Goal: Information Seeking & Learning: Learn about a topic

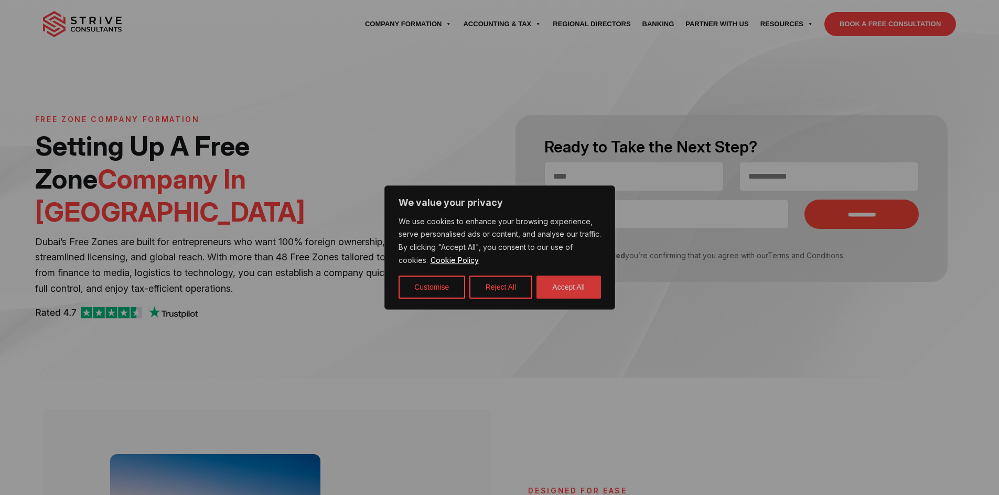
click at [537, 284] on button "Accept All" at bounding box center [568, 287] width 64 height 23
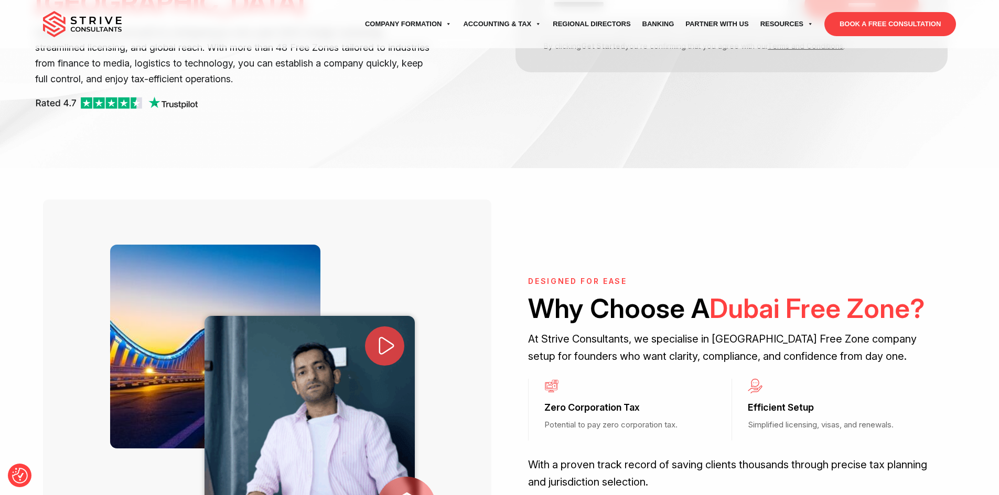
scroll to position [367, 0]
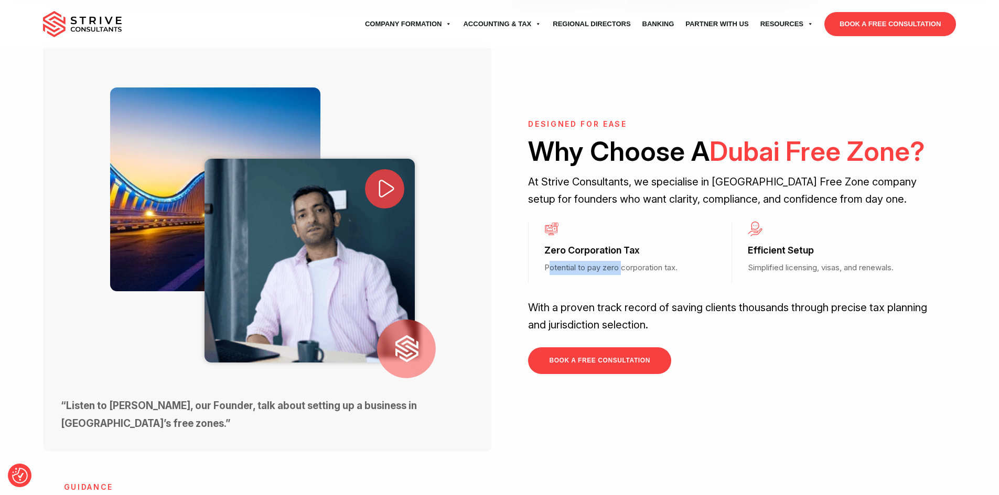
drag, startPoint x: 547, startPoint y: 228, endPoint x: 622, endPoint y: 232, distance: 75.1
click at [622, 261] on p "Potential to pay zero corporation tax." at bounding box center [617, 268] width 146 height 14
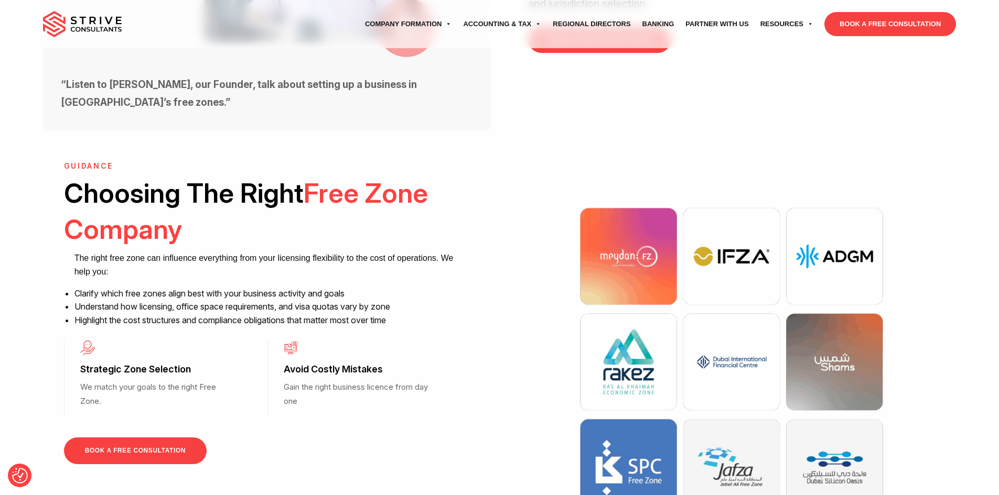
scroll to position [682, 0]
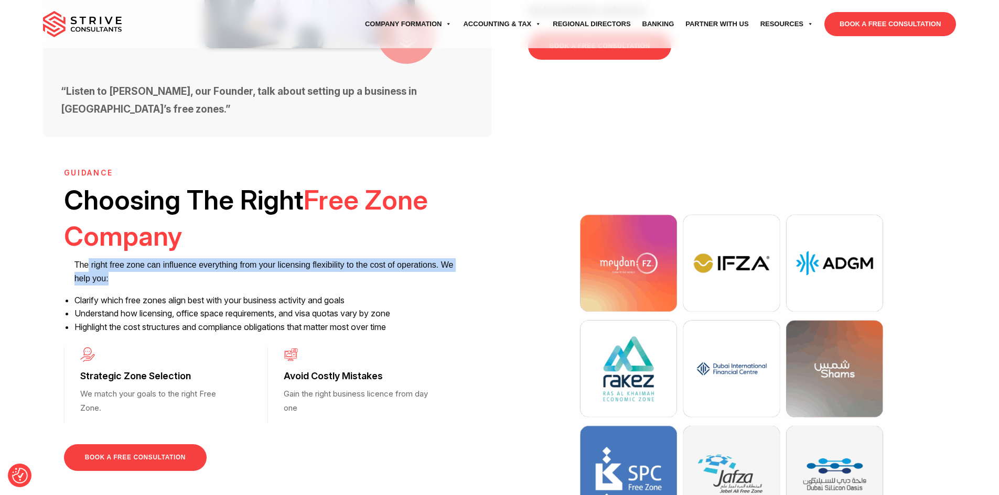
drag, startPoint x: 87, startPoint y: 228, endPoint x: 272, endPoint y: 252, distance: 186.1
click at [272, 258] on ul "The right free zone can influence everything from your licensing flexibility to…" at bounding box center [272, 296] width 396 height 76
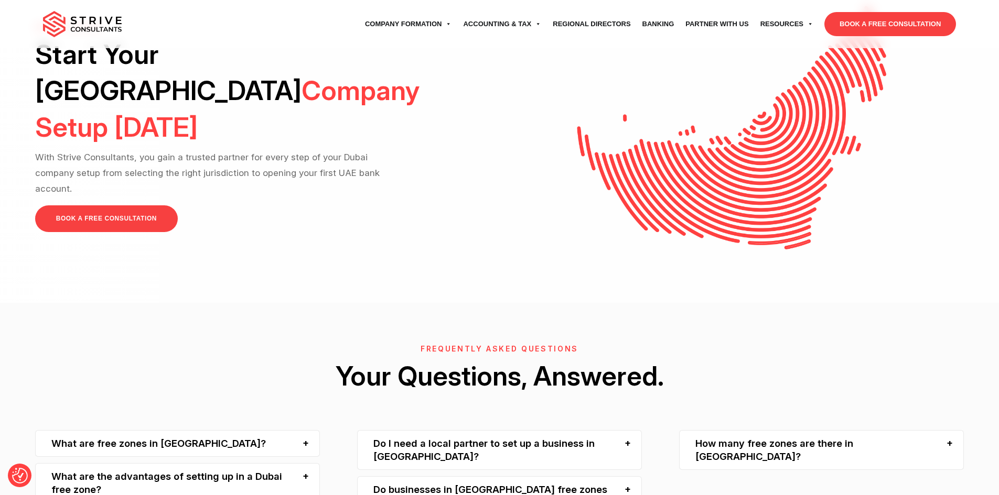
scroll to position [2448, 0]
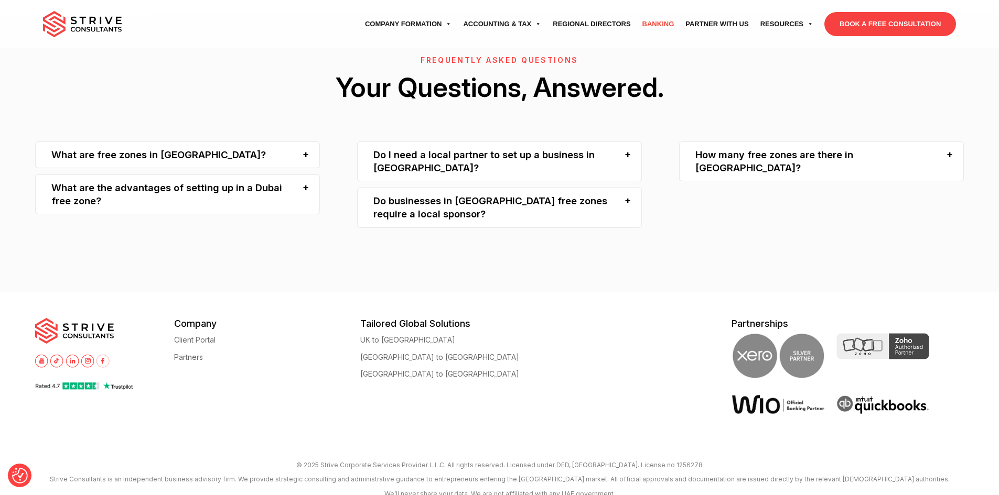
click at [649, 23] on link "Banking" at bounding box center [659, 23] width 44 height 29
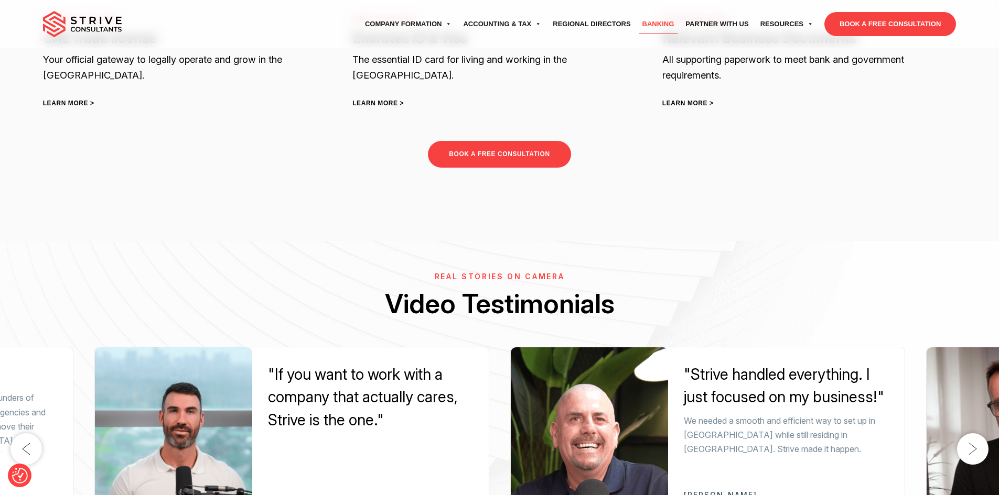
scroll to position [2202, 0]
